Goal: Information Seeking & Learning: Learn about a topic

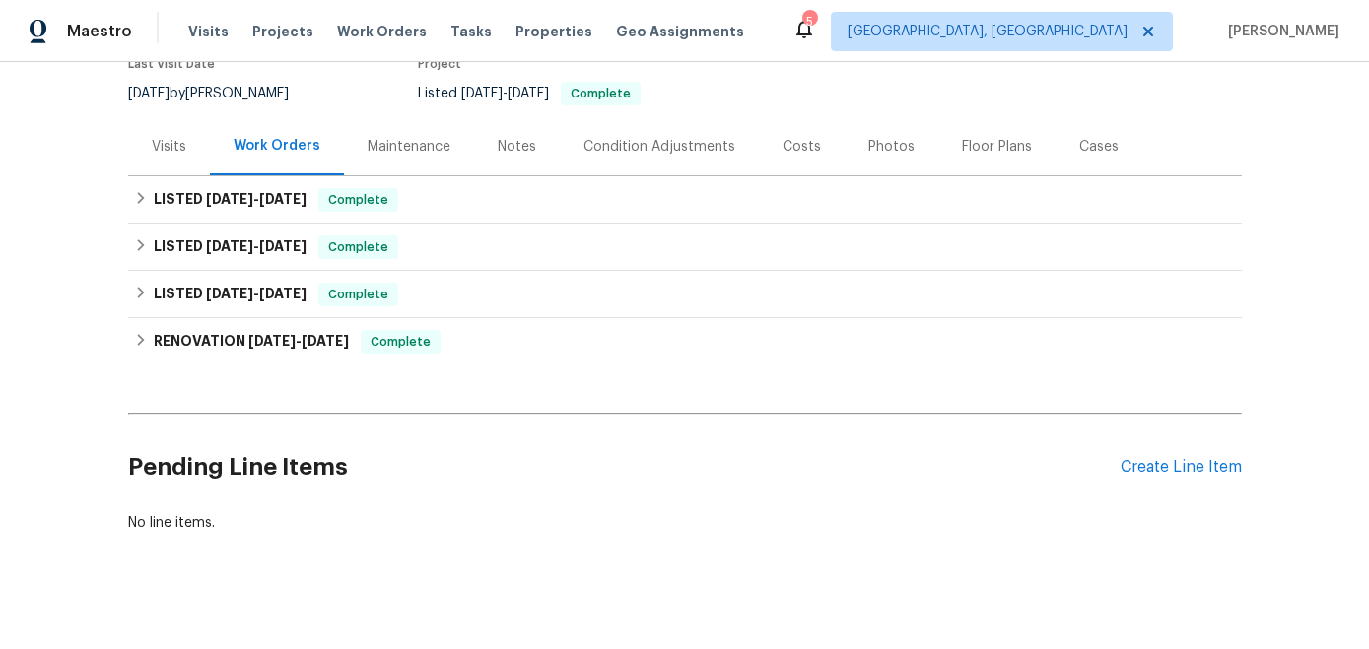
scroll to position [182, 0]
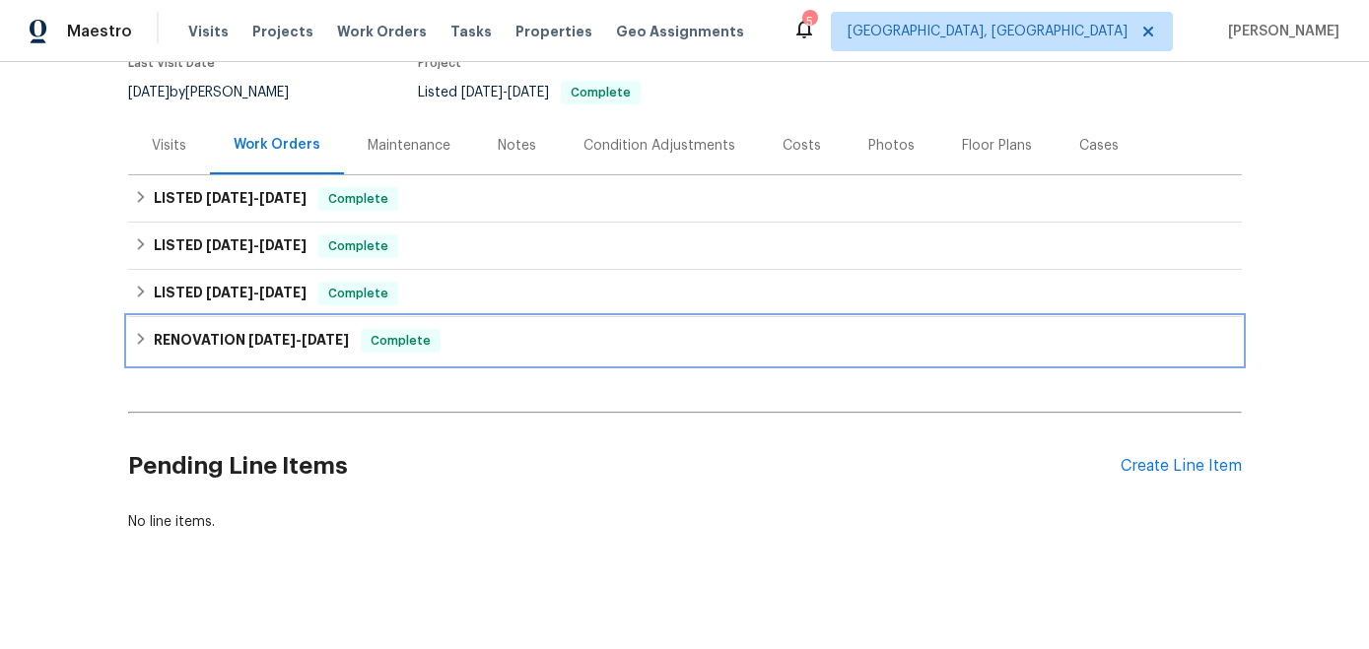
click at [311, 355] on div "RENOVATION [DATE] - [DATE] Complete" at bounding box center [684, 340] width 1113 height 47
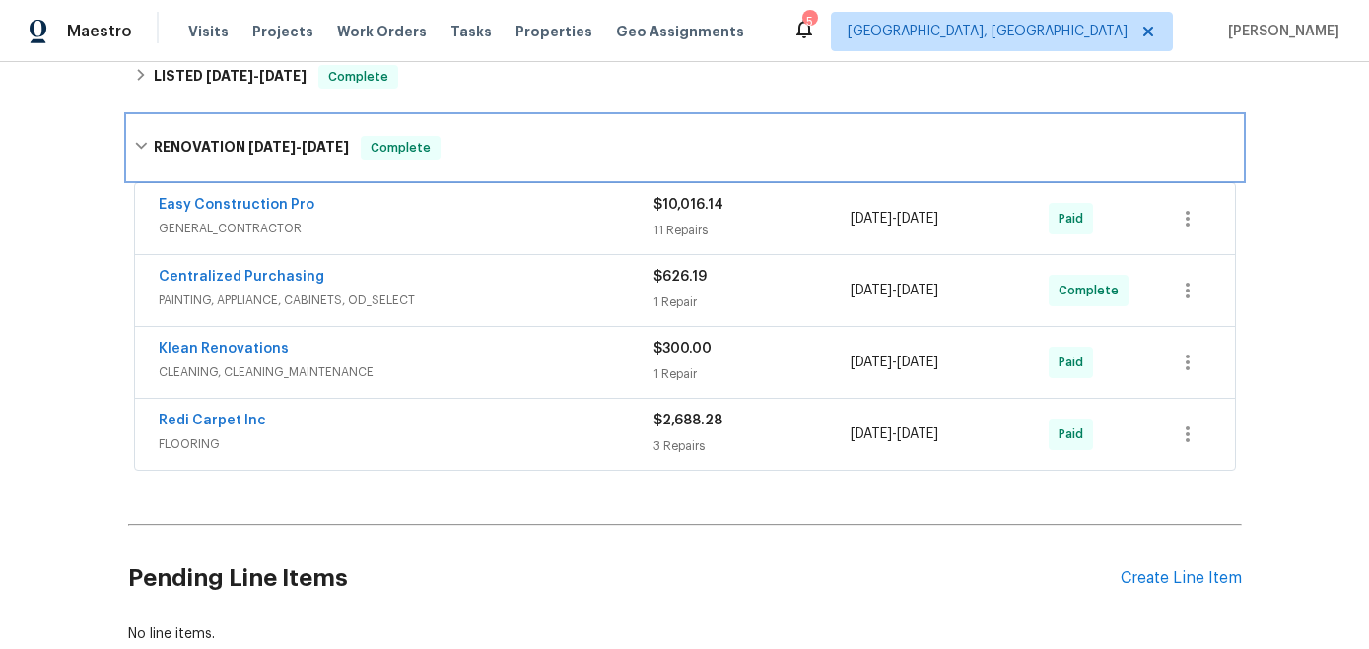
scroll to position [411, 0]
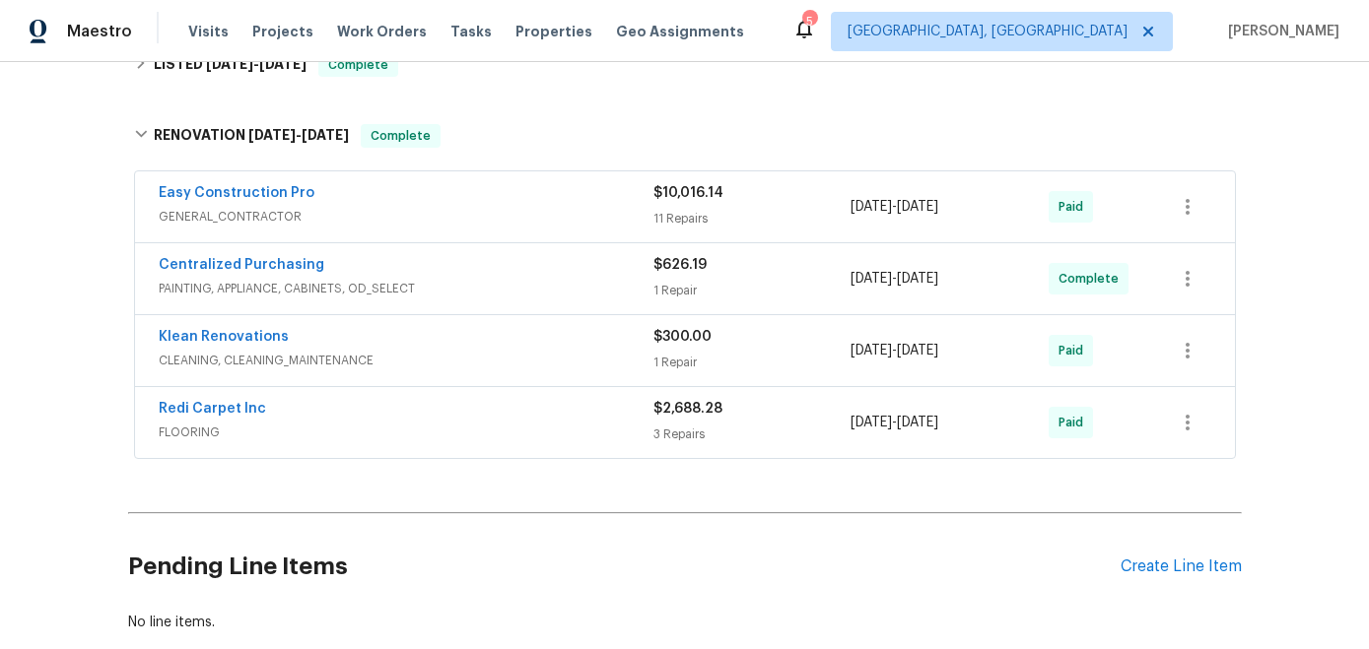
click at [346, 423] on span "FLOORING" at bounding box center [406, 433] width 495 height 20
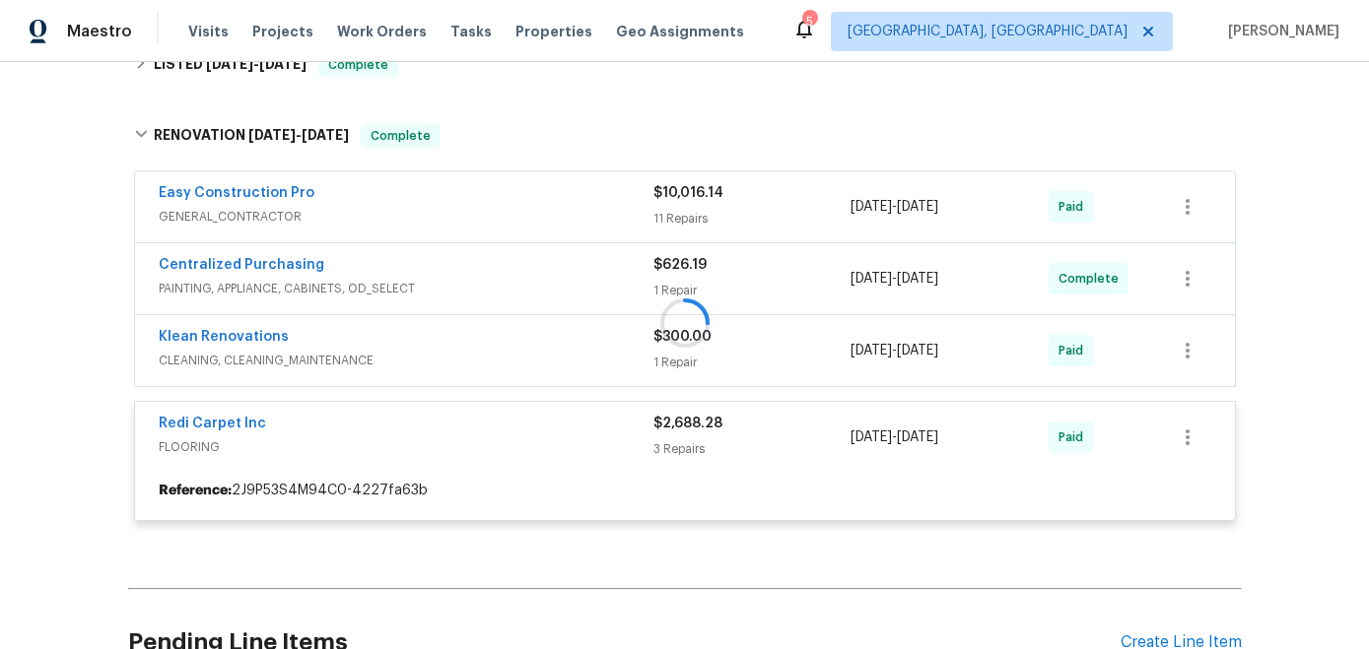
click at [452, 367] on div at bounding box center [684, 322] width 1113 height 436
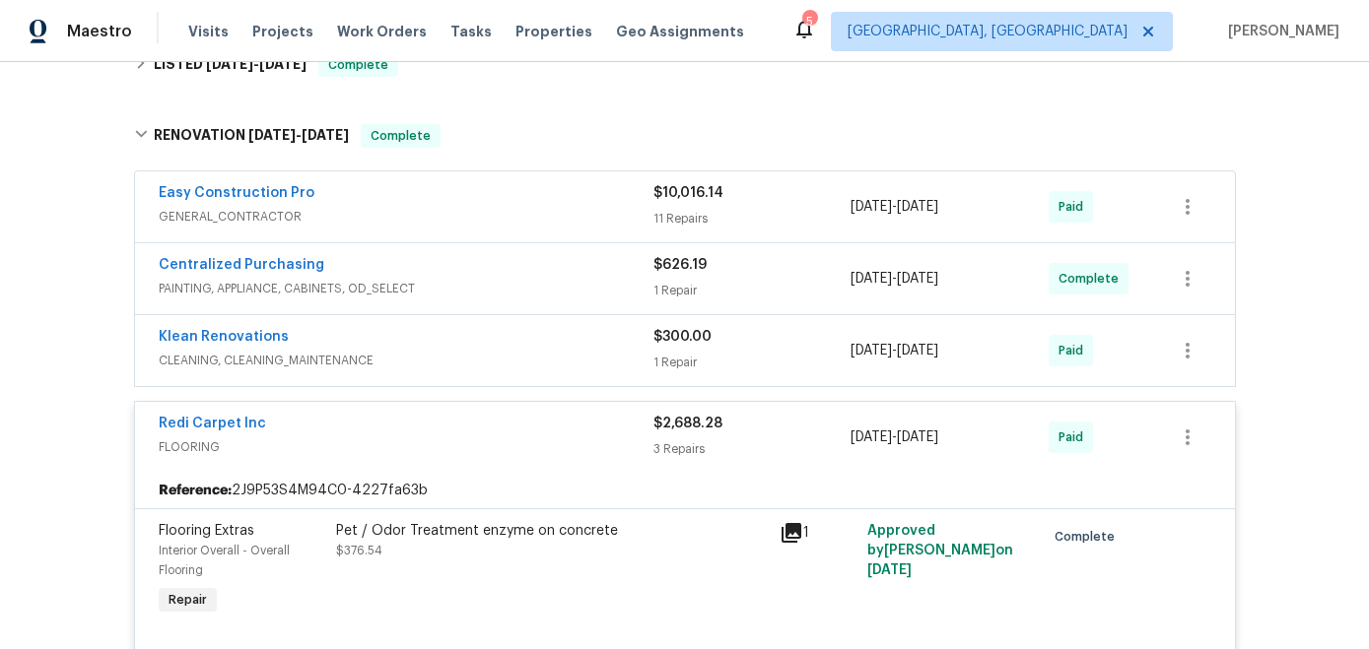
click at [507, 290] on span "PAINTING, APPLIANCE, CABINETS, OD_SELECT" at bounding box center [406, 289] width 495 height 20
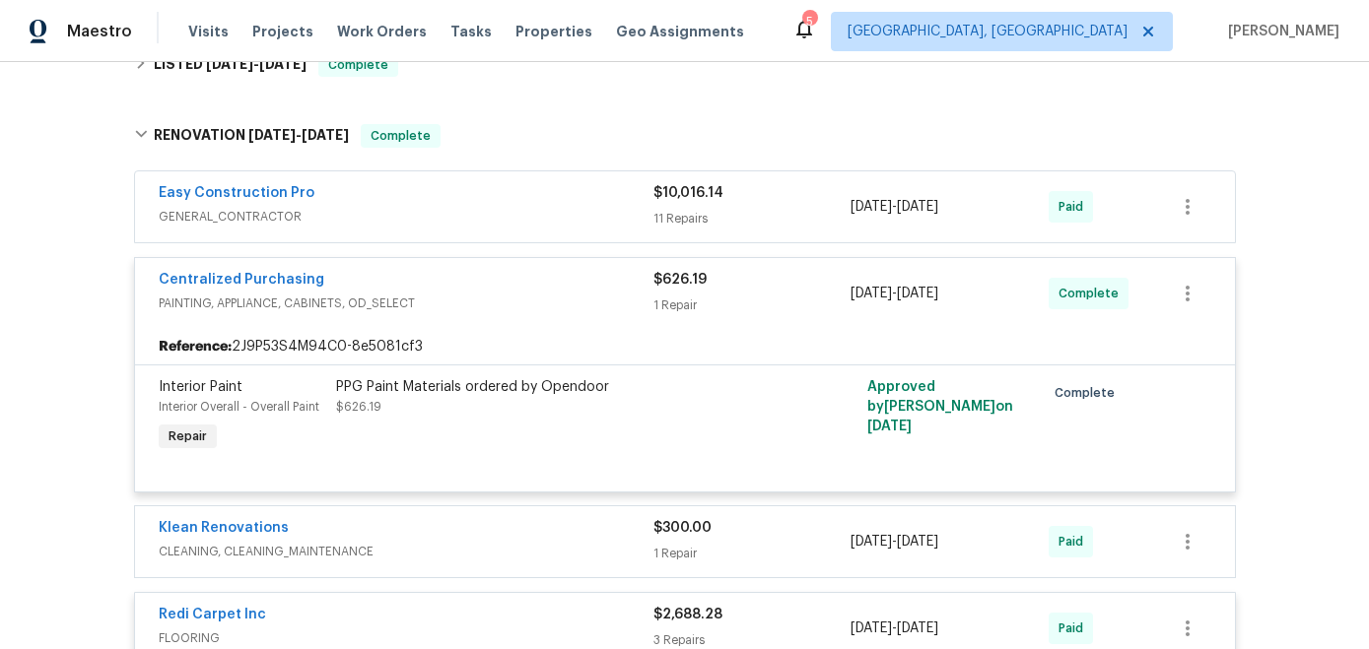
click at [440, 522] on div "Klean Renovations" at bounding box center [406, 530] width 495 height 24
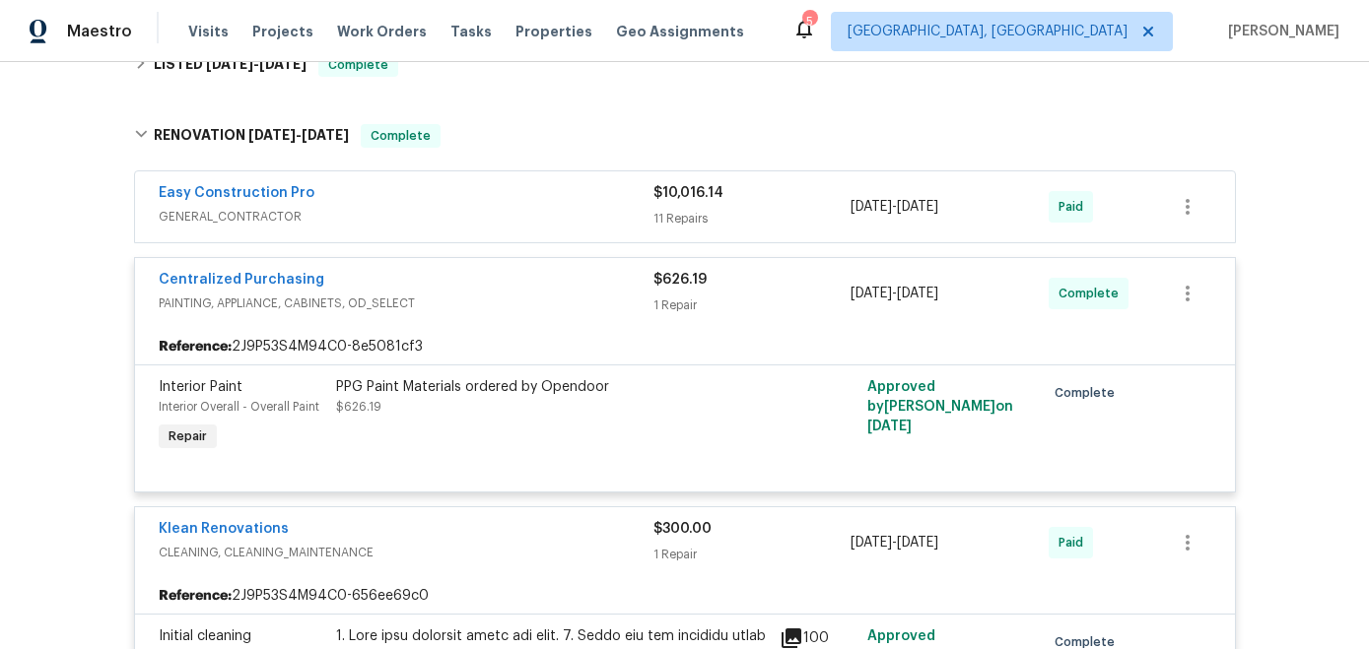
click at [568, 205] on div "Easy Construction Pro" at bounding box center [406, 195] width 495 height 24
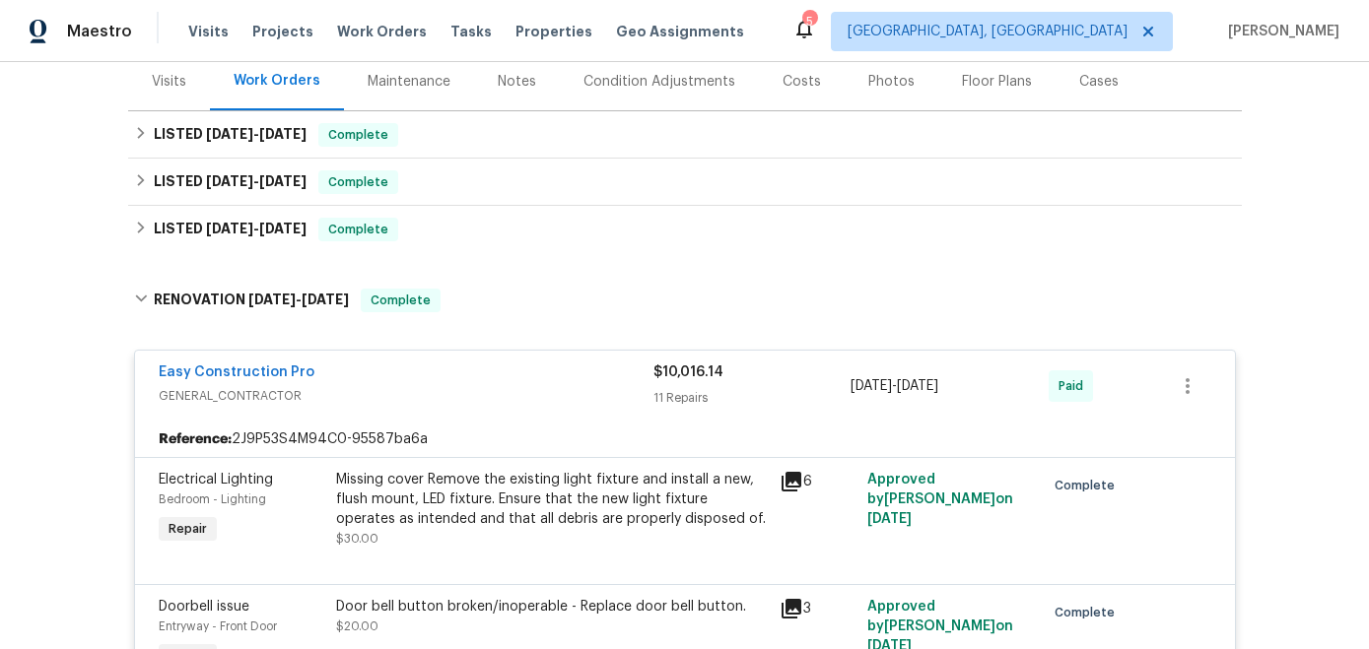
scroll to position [233, 0]
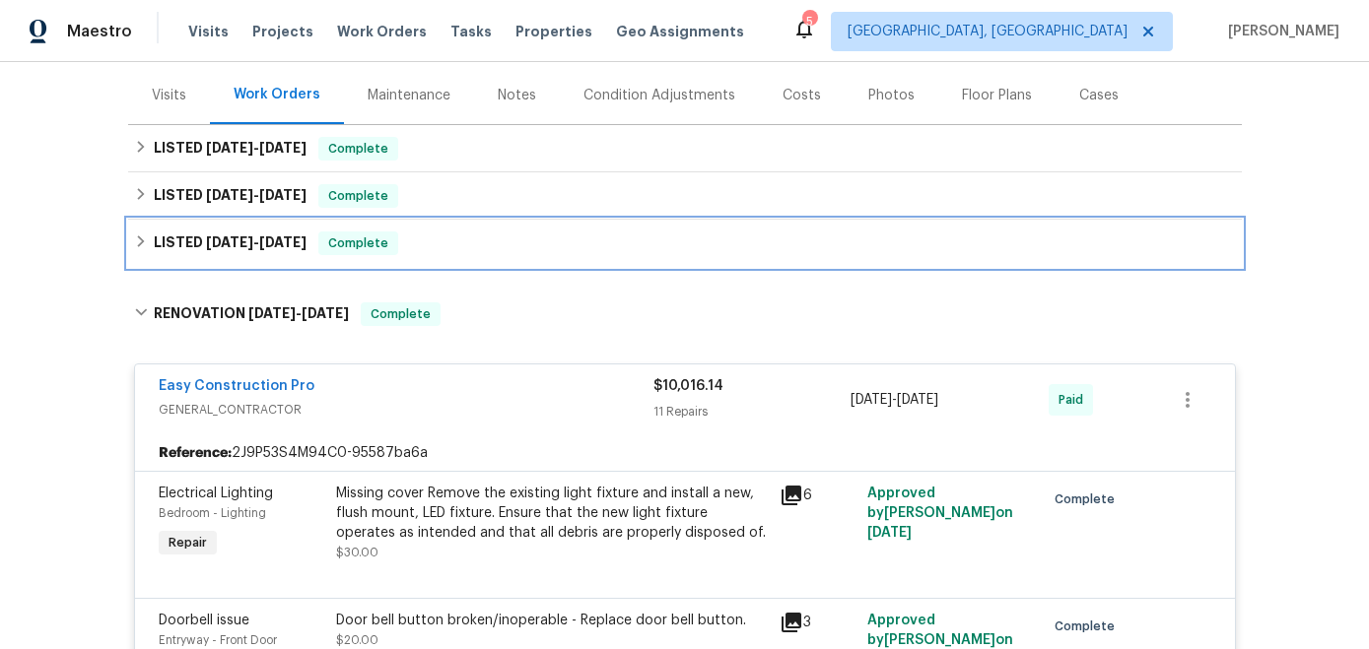
click at [279, 240] on span "[DATE]" at bounding box center [282, 242] width 47 height 14
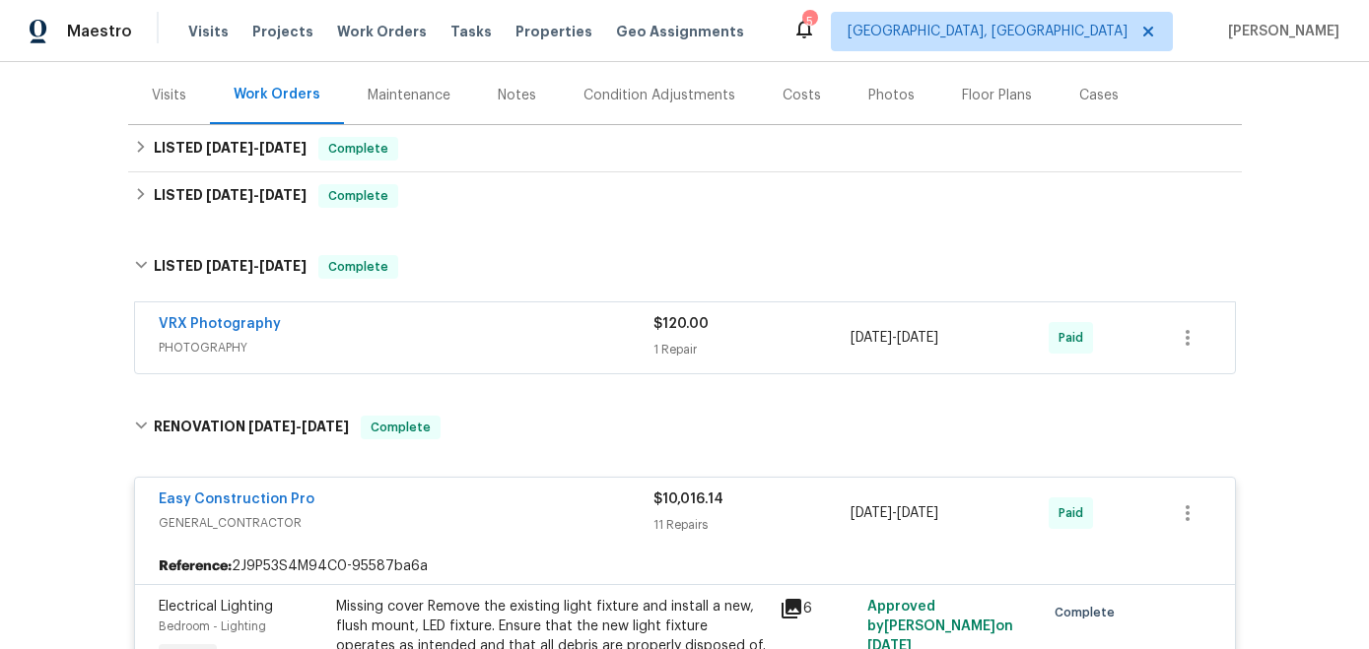
click at [477, 334] on div "VRX Photography" at bounding box center [406, 326] width 495 height 24
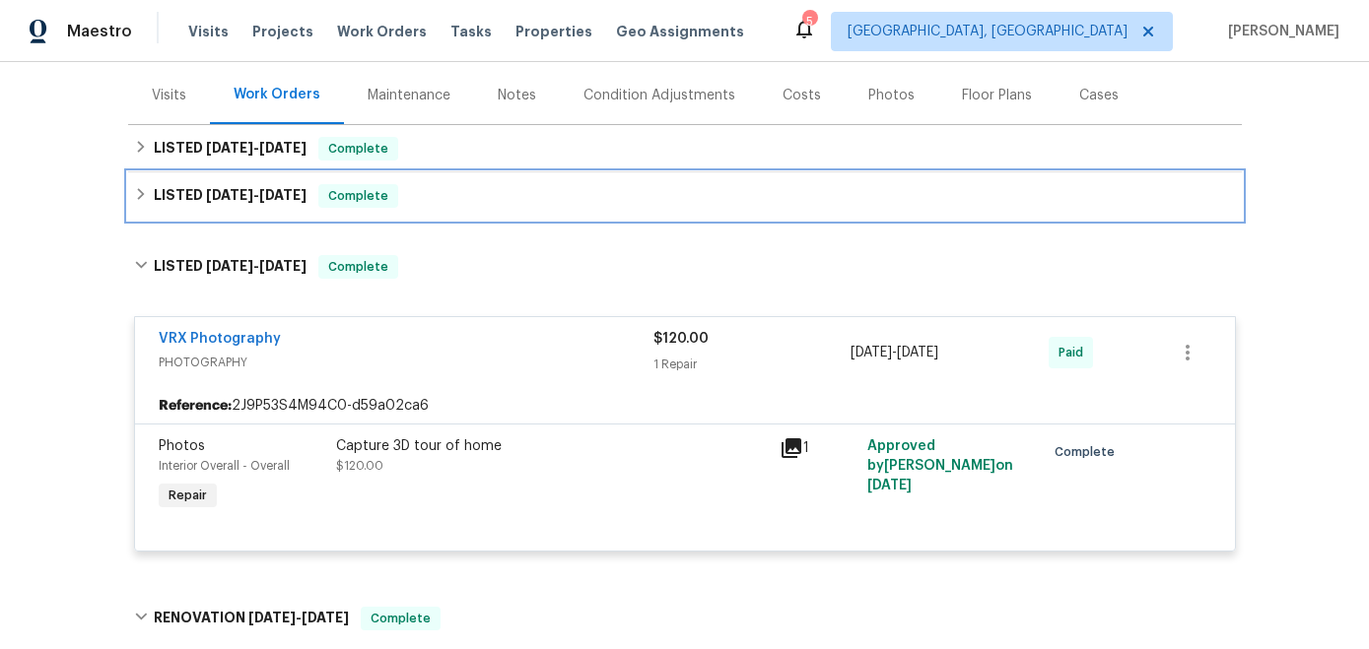
click at [289, 207] on h6 "LISTED [DATE] - [DATE]" at bounding box center [230, 196] width 153 height 24
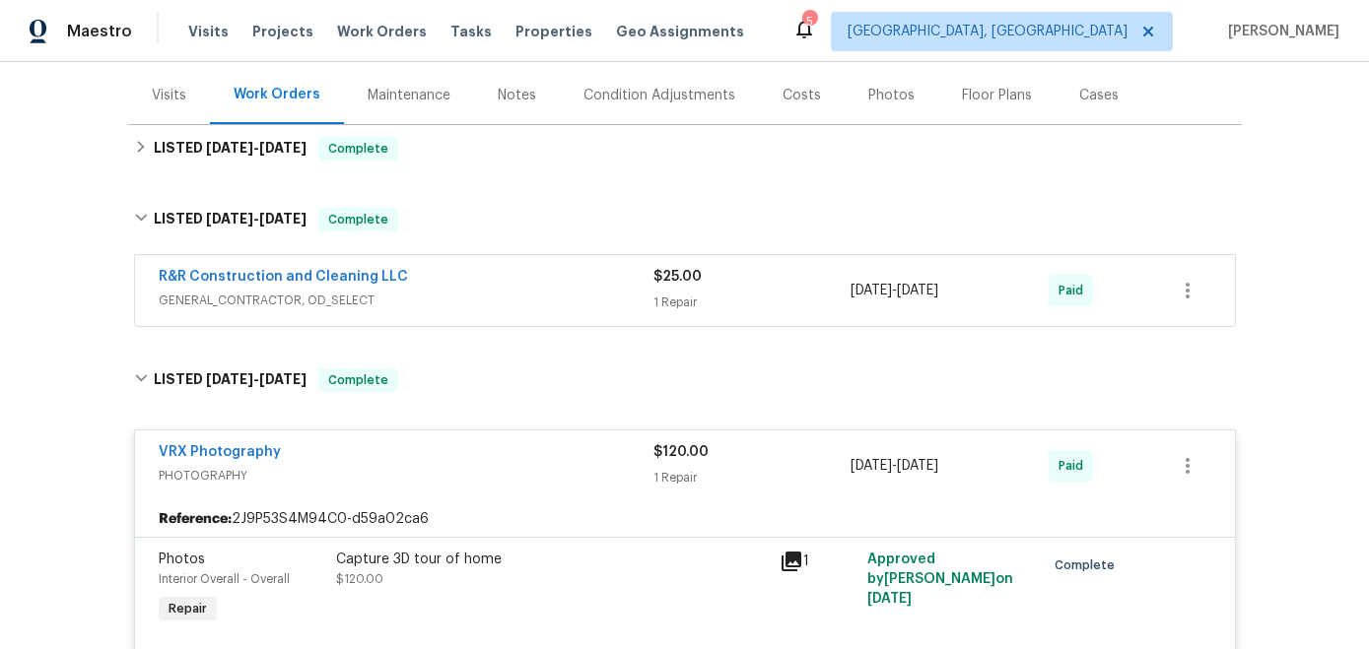
click at [501, 289] on div "R&R Construction and Cleaning LLC" at bounding box center [406, 279] width 495 height 24
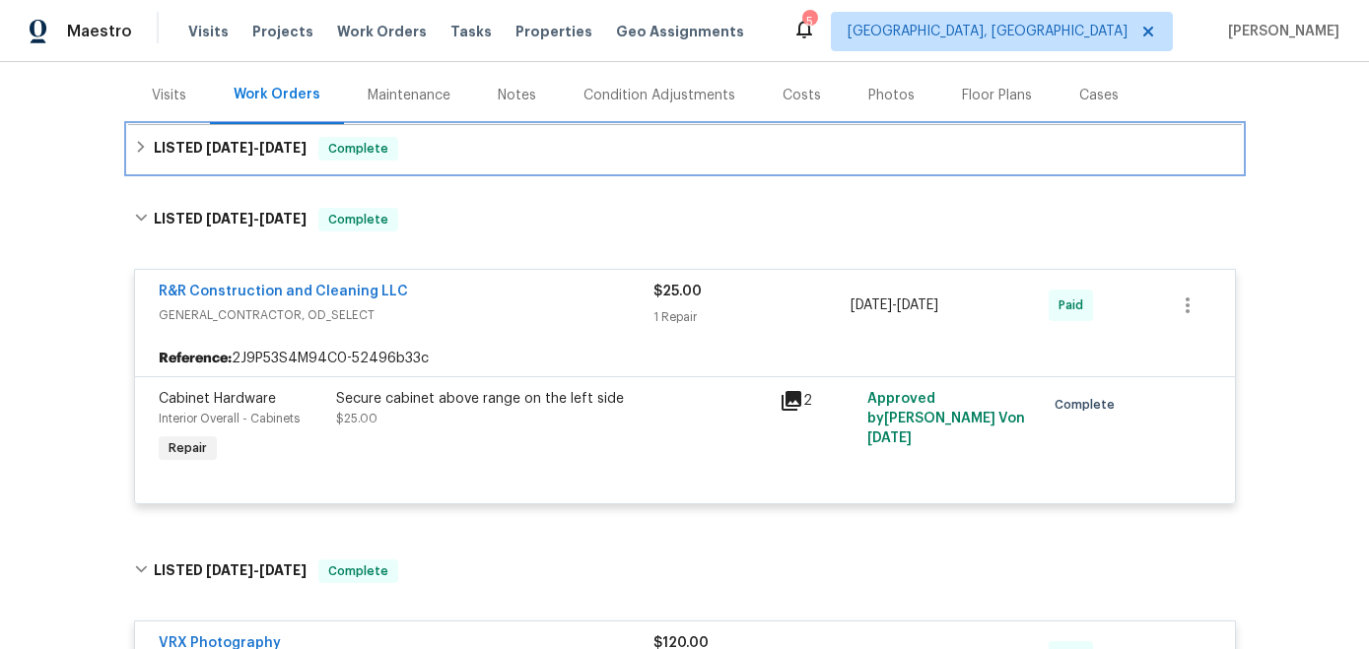
click at [269, 144] on span "[DATE]" at bounding box center [282, 148] width 47 height 14
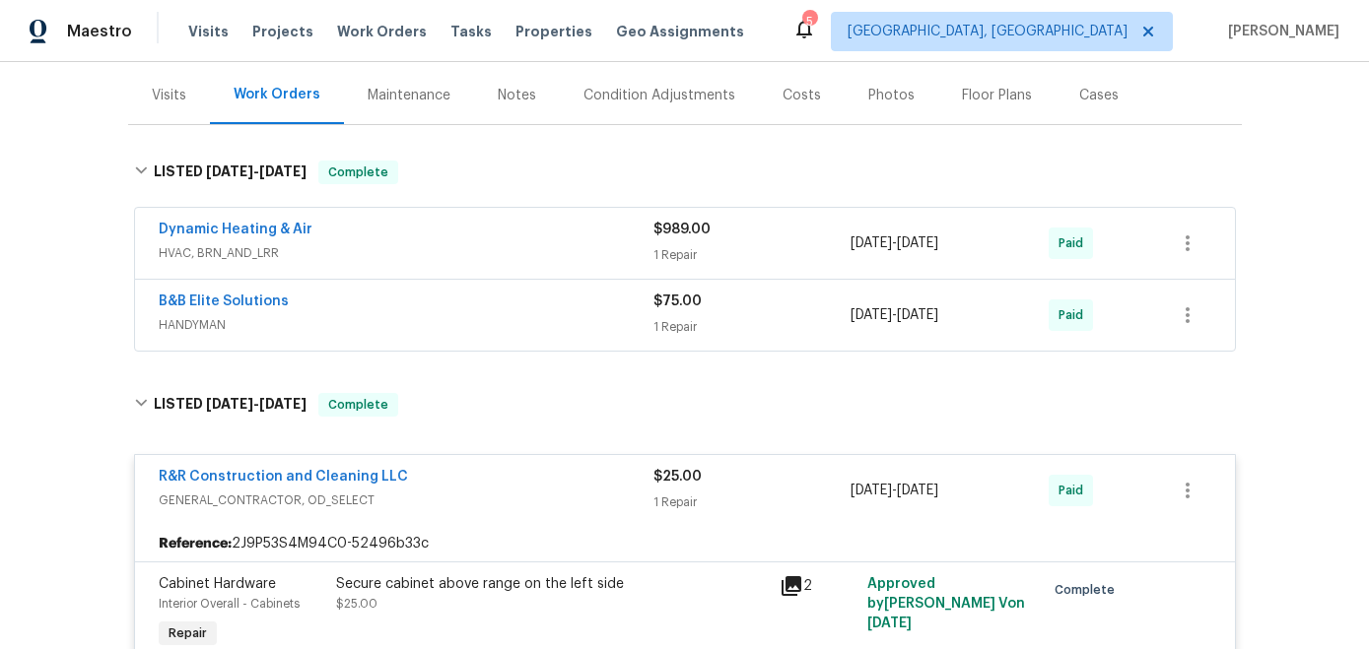
click at [508, 287] on div "B&B Elite Solutions HANDYMAN $75.00 1 Repair [DATE] - [DATE] Paid" at bounding box center [685, 315] width 1100 height 71
click at [498, 293] on div "B&B Elite Solutions" at bounding box center [406, 304] width 495 height 24
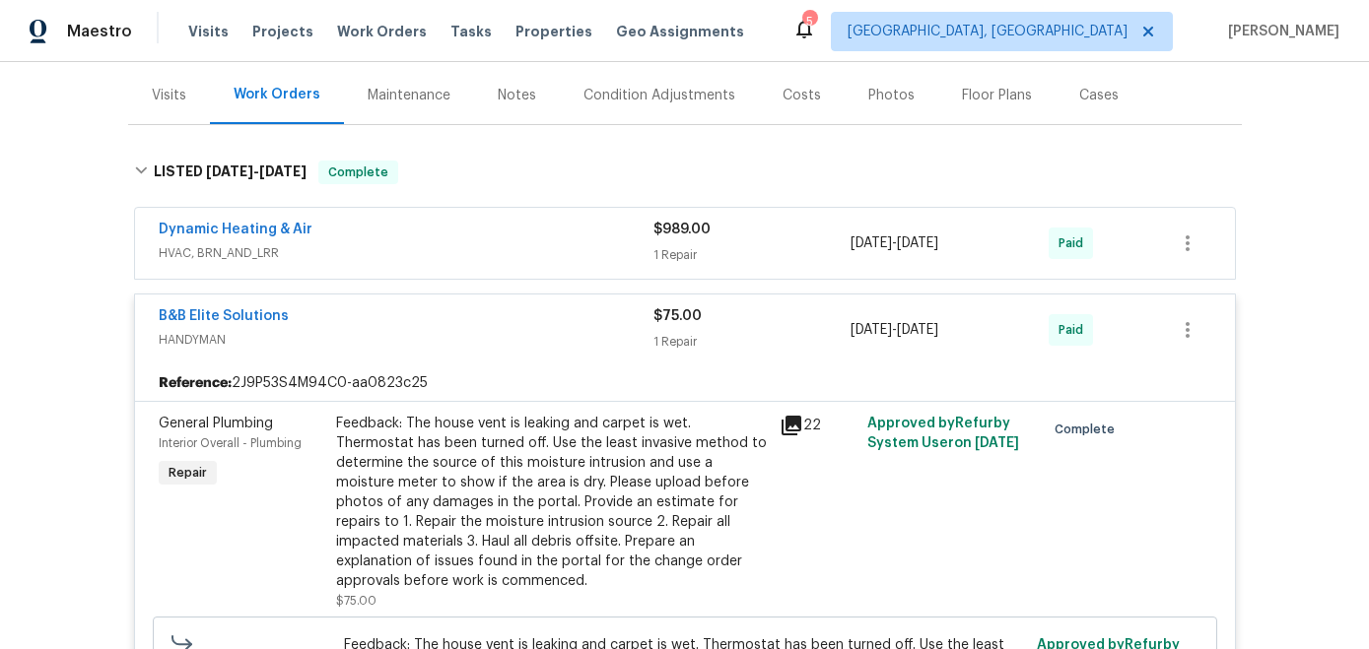
click at [504, 247] on span "HVAC, BRN_AND_LRR" at bounding box center [406, 253] width 495 height 20
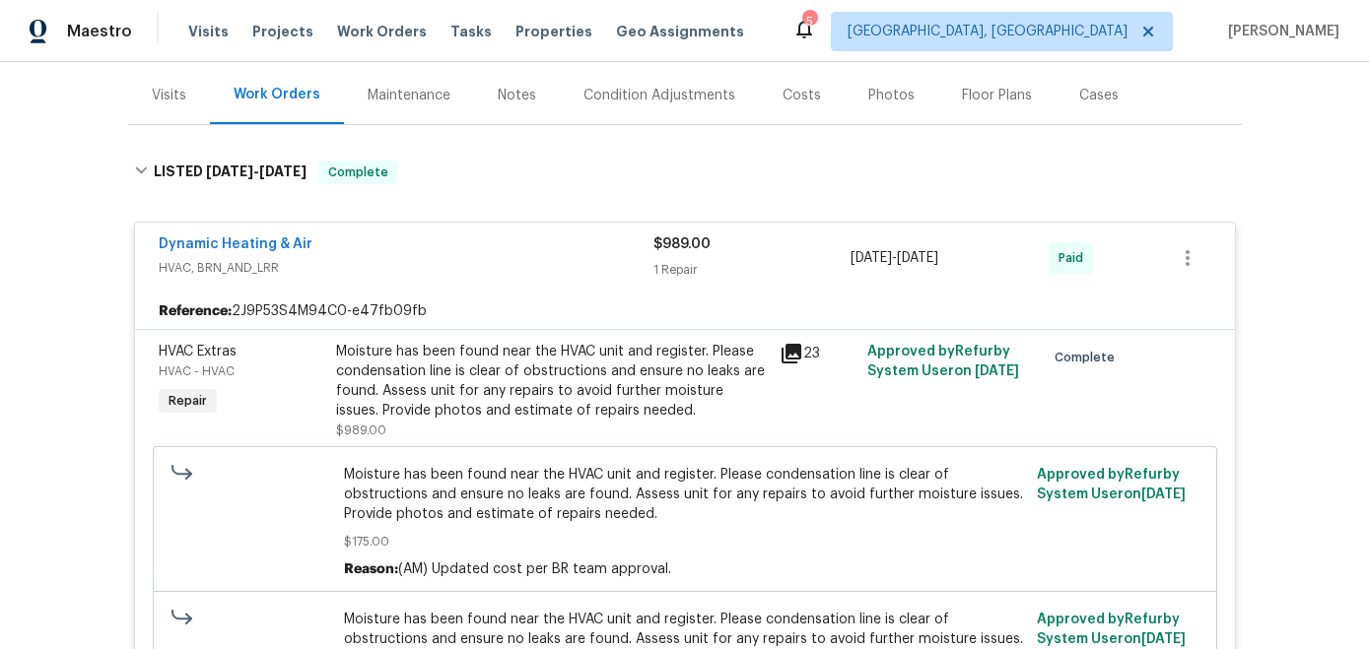
click at [786, 354] on icon at bounding box center [791, 354] width 20 height 20
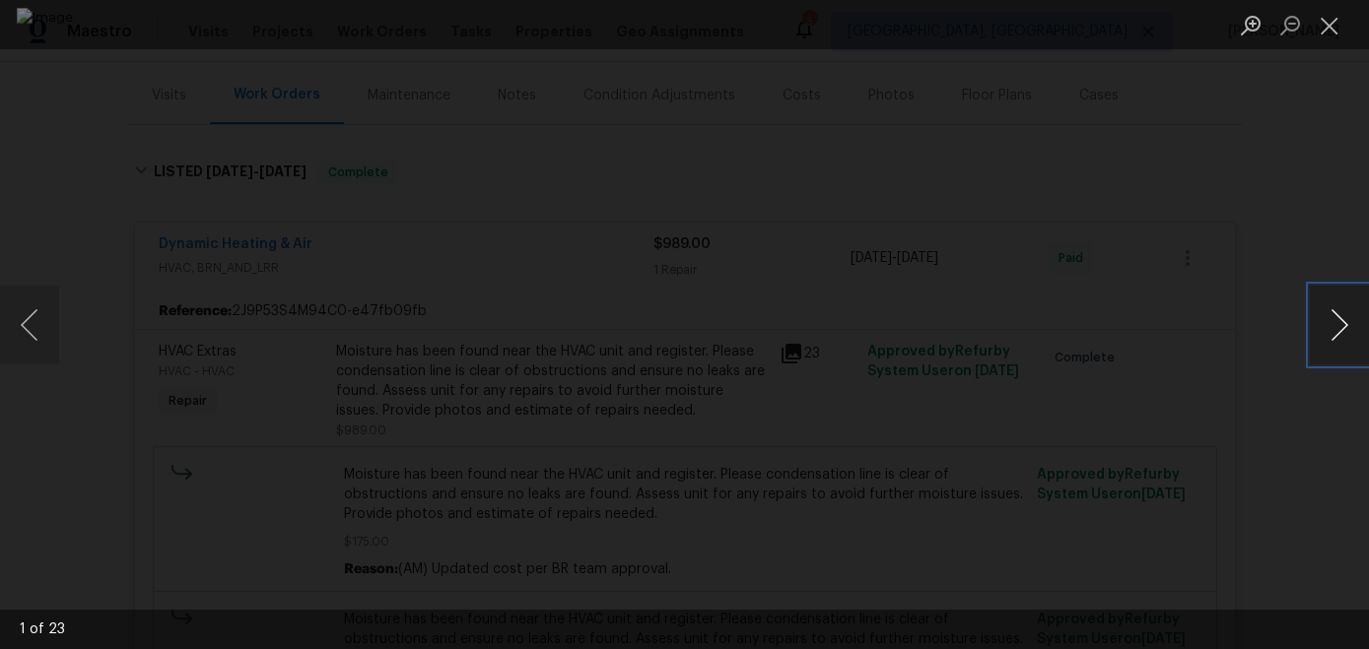
click at [1339, 340] on button "Next image" at bounding box center [1338, 325] width 59 height 79
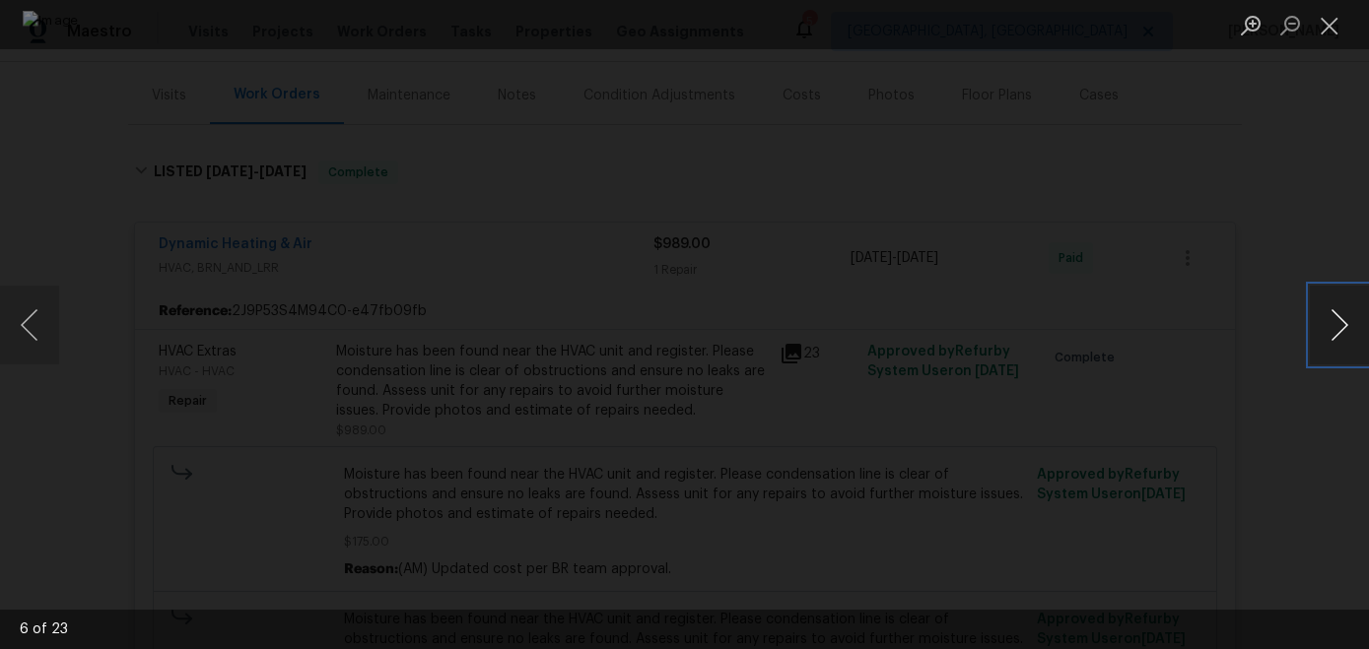
click at [1339, 340] on button "Next image" at bounding box center [1338, 325] width 59 height 79
click at [1339, 337] on button "Next image" at bounding box center [1338, 325] width 59 height 79
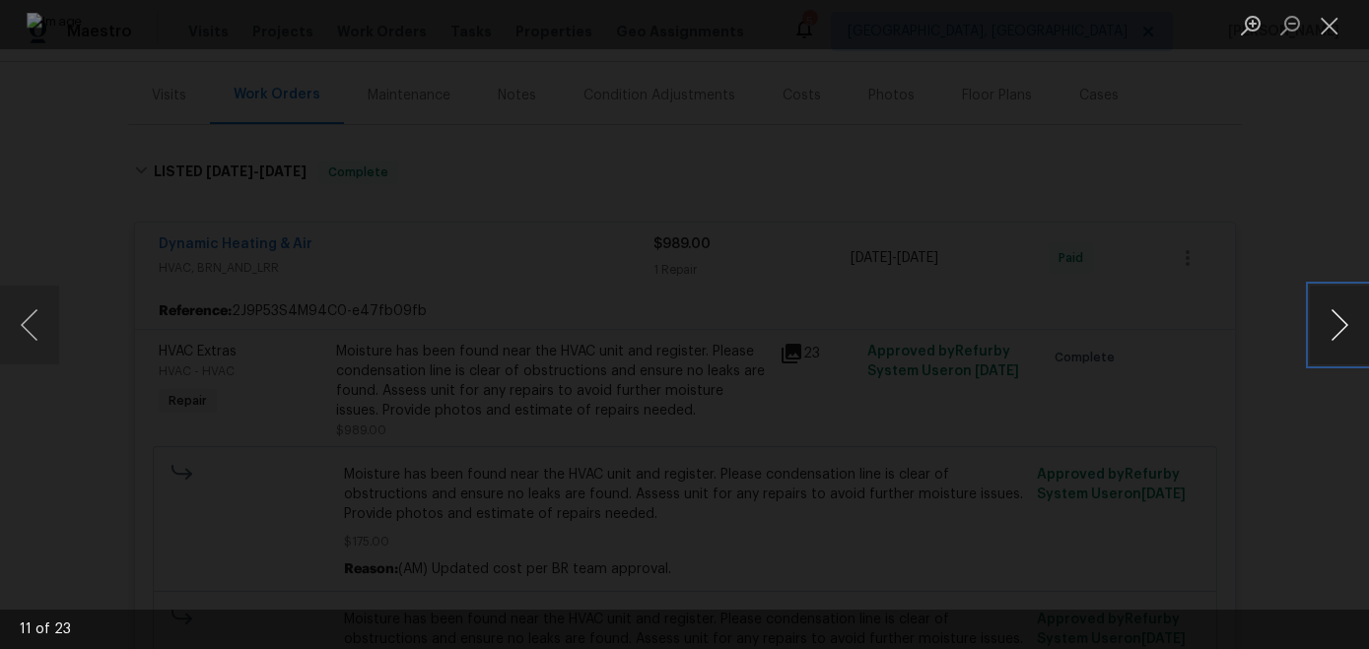
click at [1339, 337] on button "Next image" at bounding box center [1338, 325] width 59 height 79
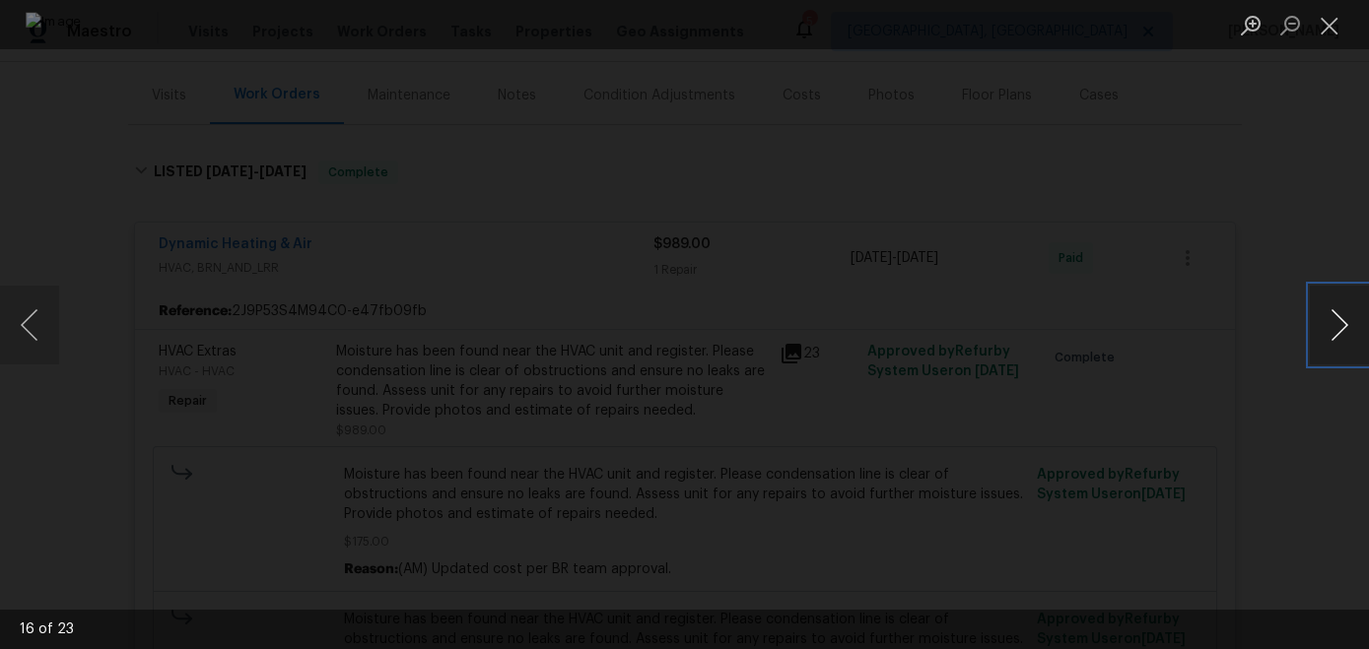
click at [1339, 337] on button "Next image" at bounding box center [1338, 325] width 59 height 79
click at [1336, 336] on button "Next image" at bounding box center [1338, 325] width 59 height 79
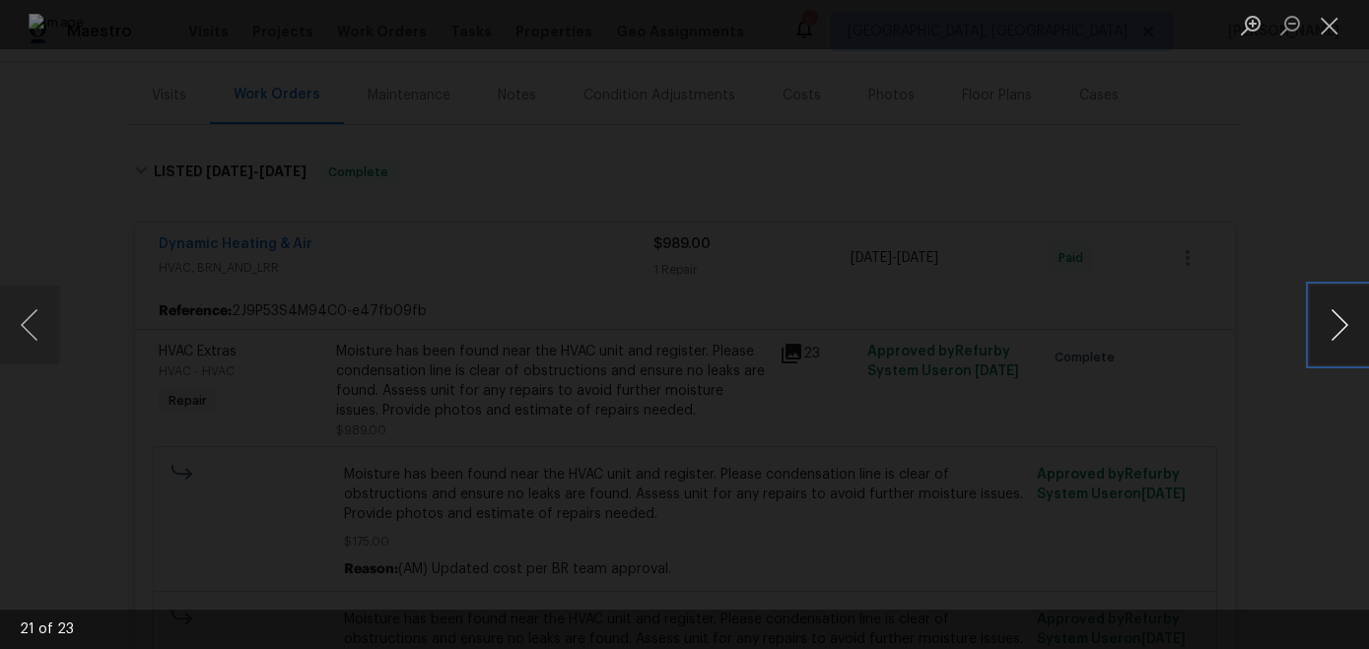
click at [1336, 336] on button "Next image" at bounding box center [1338, 325] width 59 height 79
click at [1334, 347] on button "Next image" at bounding box center [1338, 325] width 59 height 79
click at [1170, 347] on div "Lightbox" at bounding box center [684, 324] width 1369 height 649
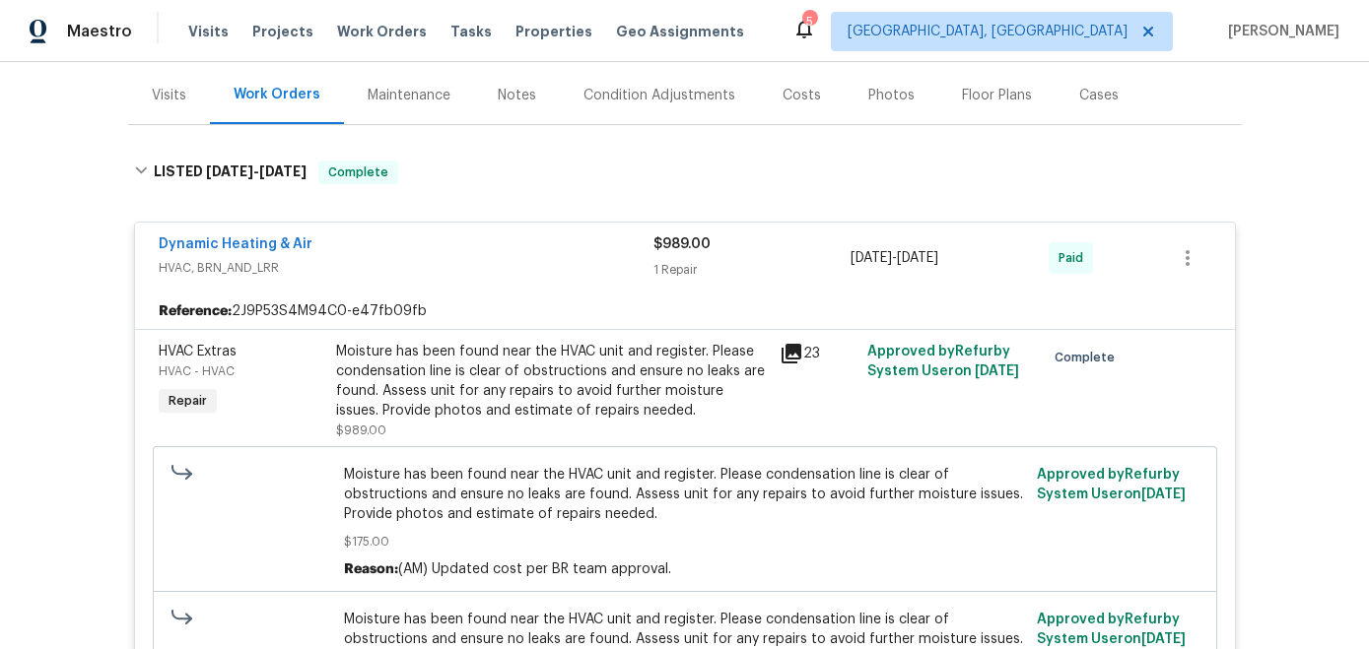
click at [173, 99] on div "Visits" at bounding box center [169, 96] width 34 height 20
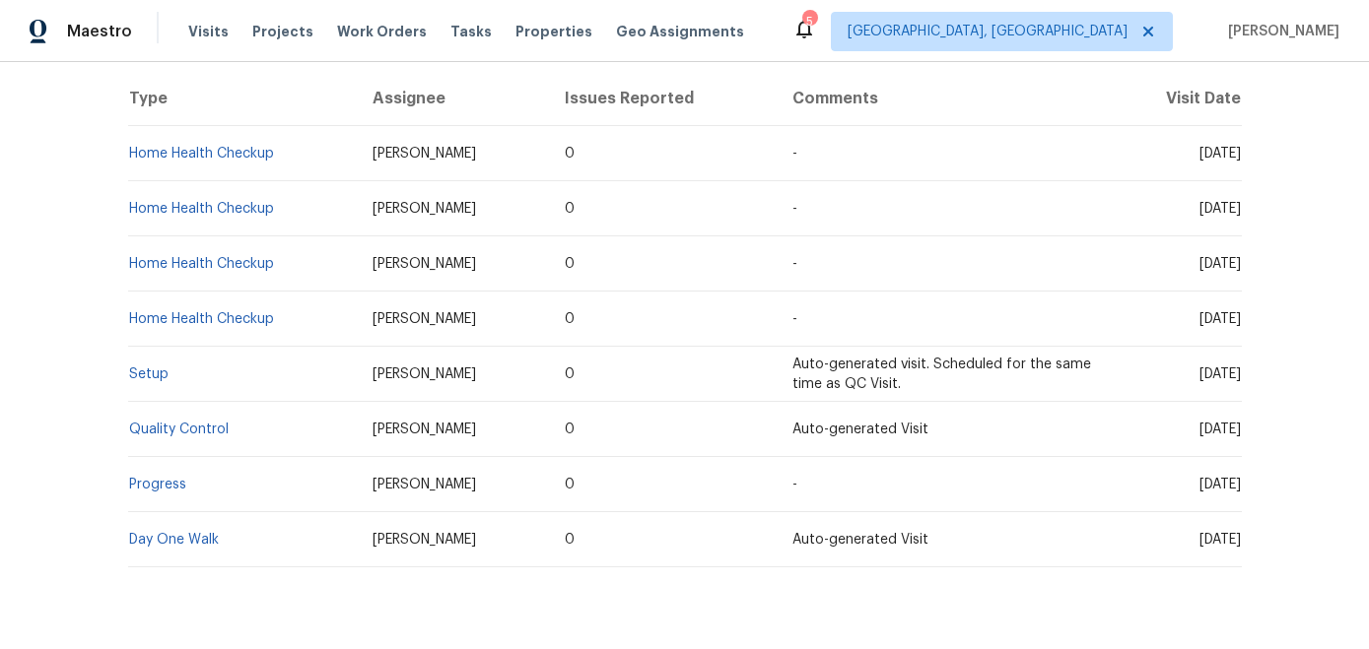
scroll to position [379, 0]
click at [167, 374] on td "Setup" at bounding box center [243, 373] width 230 height 55
click at [145, 371] on link "Setup" at bounding box center [148, 374] width 39 height 14
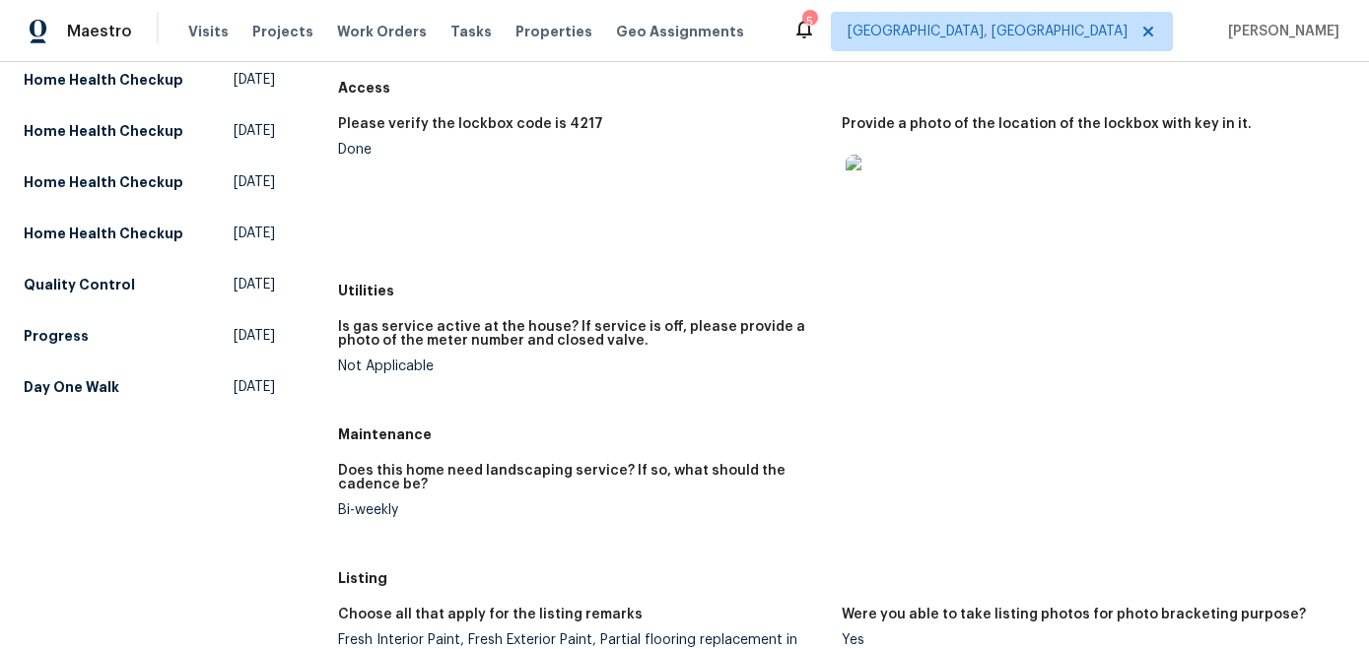
scroll to position [221, 0]
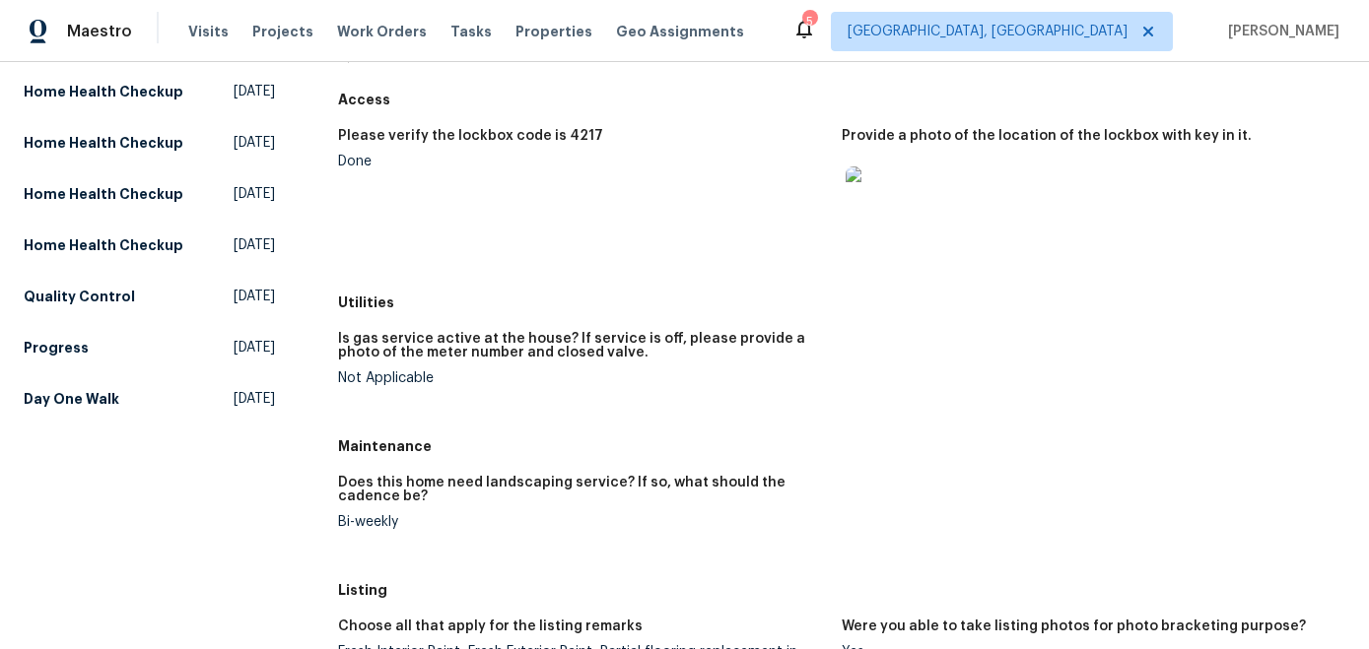
click at [874, 197] on img at bounding box center [876, 198] width 63 height 63
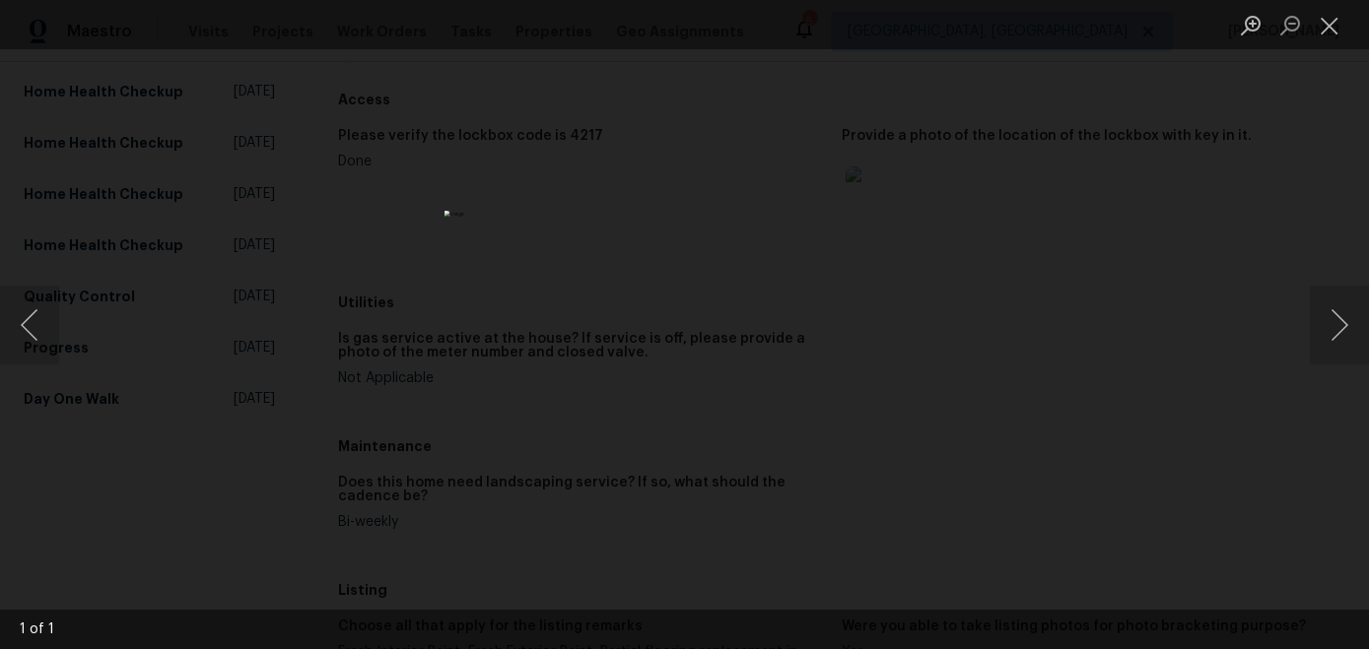
click at [1013, 352] on div "Lightbox" at bounding box center [684, 324] width 1369 height 649
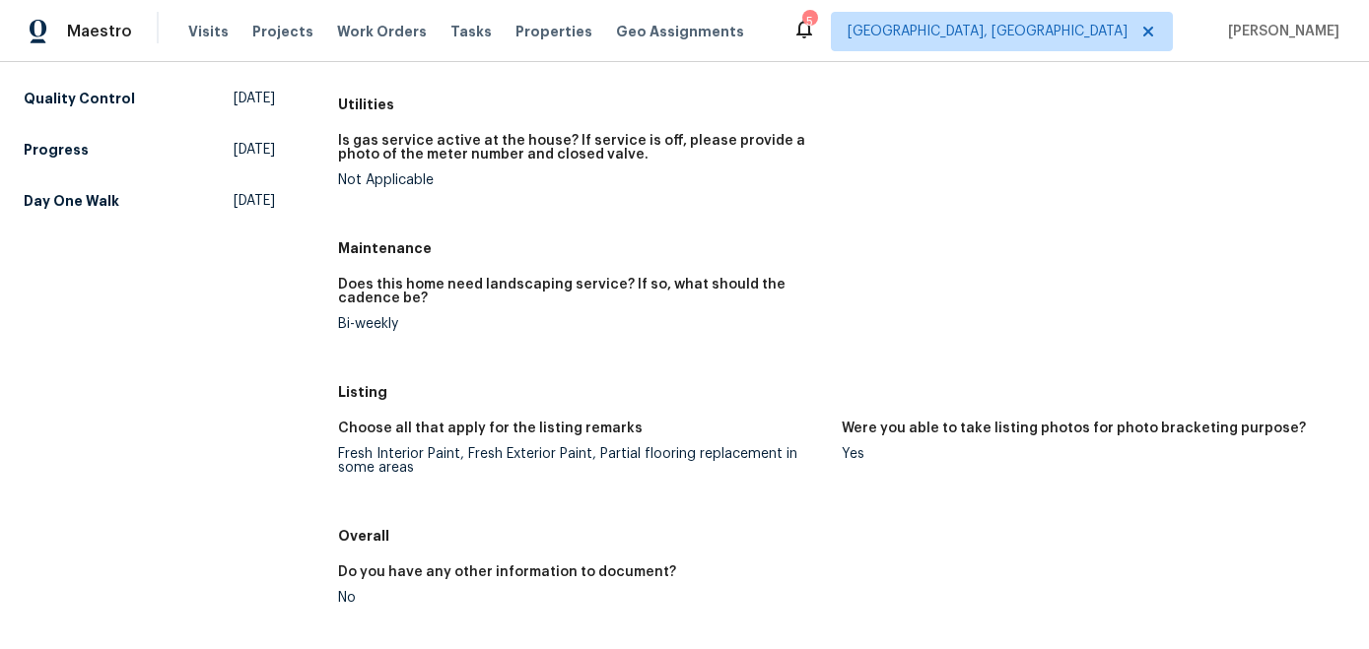
scroll to position [588, 0]
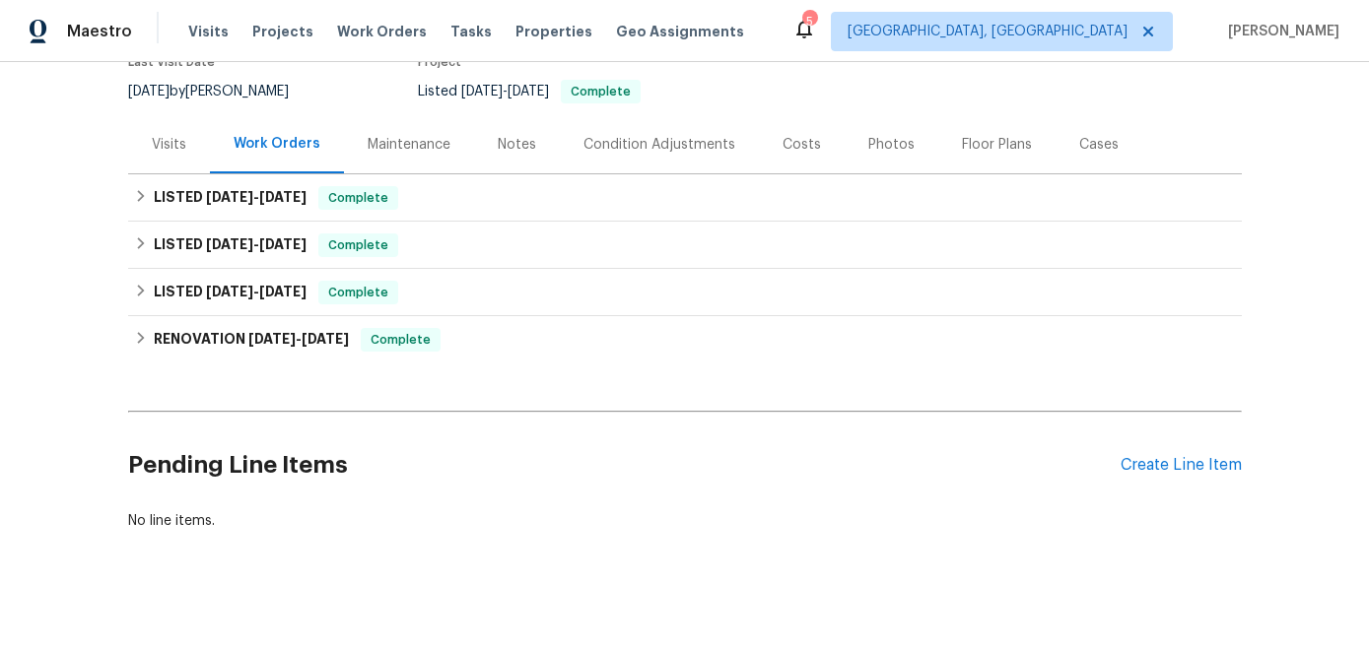
scroll to position [199, 0]
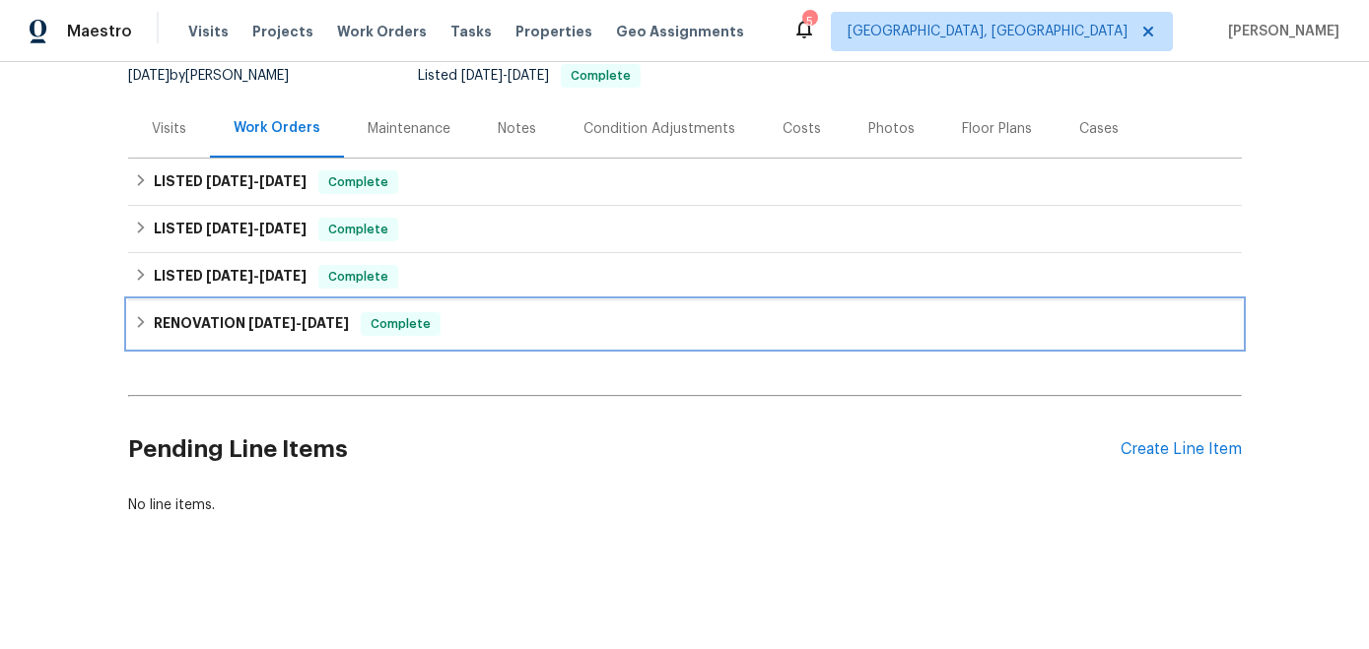
click at [300, 333] on h6 "RENOVATION [DATE] - [DATE]" at bounding box center [251, 324] width 195 height 24
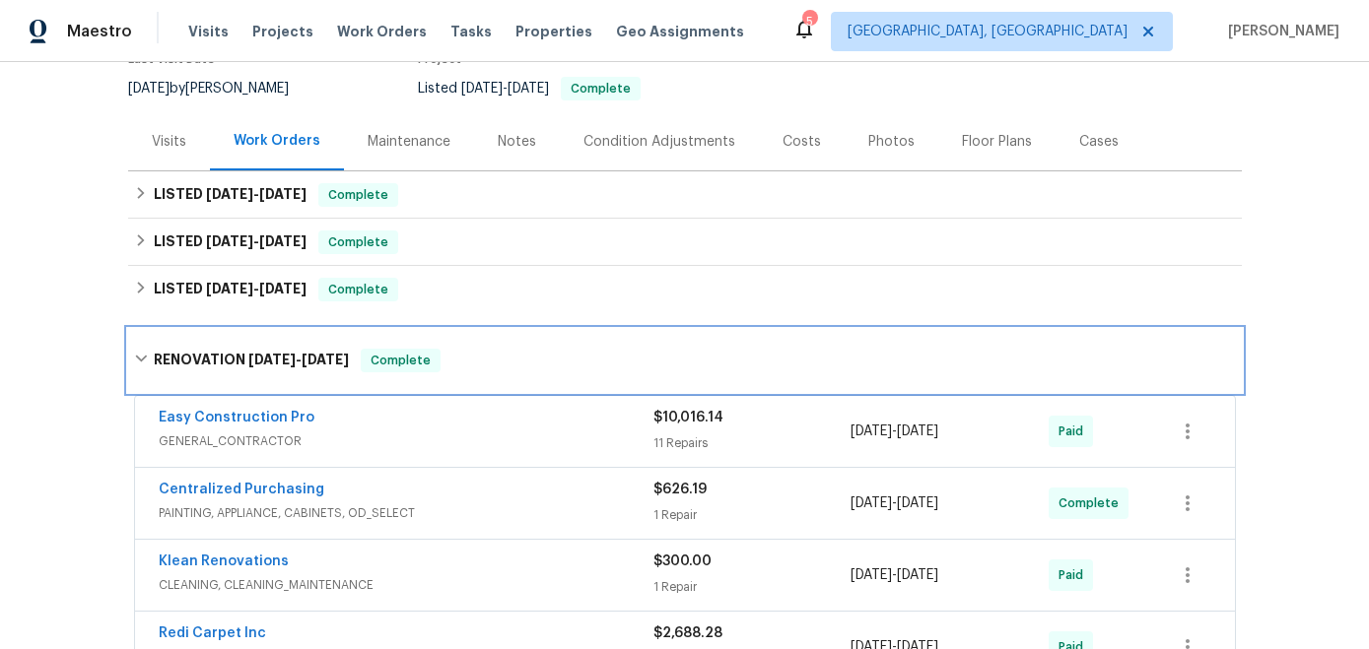
scroll to position [204, 0]
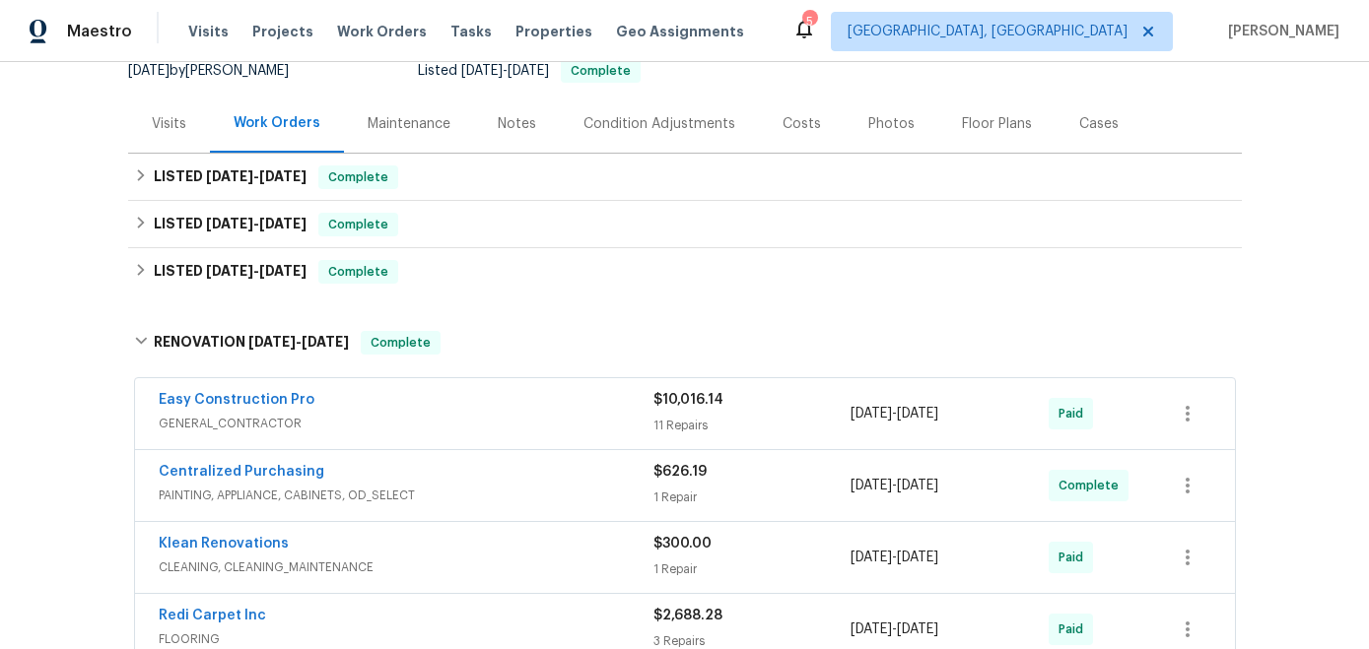
click at [515, 120] on div "Notes" at bounding box center [517, 124] width 38 height 20
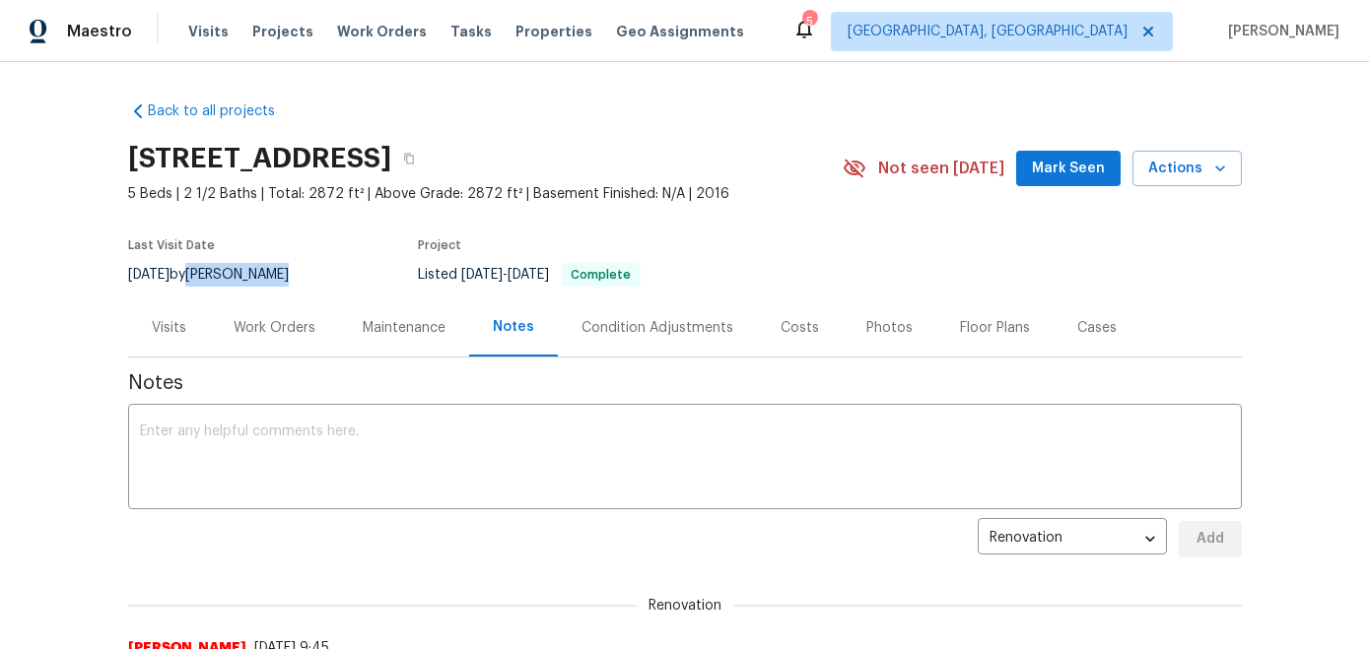
drag, startPoint x: 302, startPoint y: 272, endPoint x: 217, endPoint y: 271, distance: 85.7
click at [217, 271] on div "[DATE] by [PERSON_NAME]" at bounding box center [220, 275] width 184 height 24
copy div "[PERSON_NAME]"
